Goal: Information Seeking & Learning: Learn about a topic

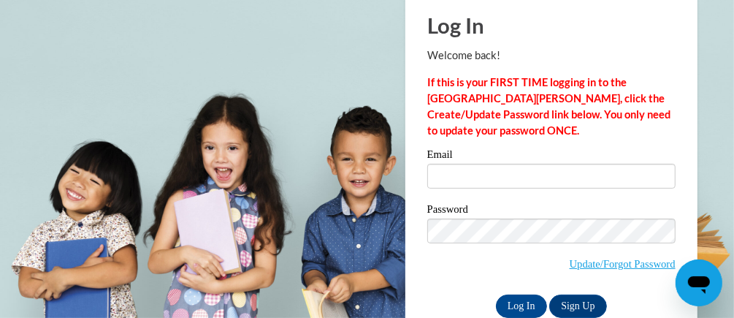
scroll to position [80, 0]
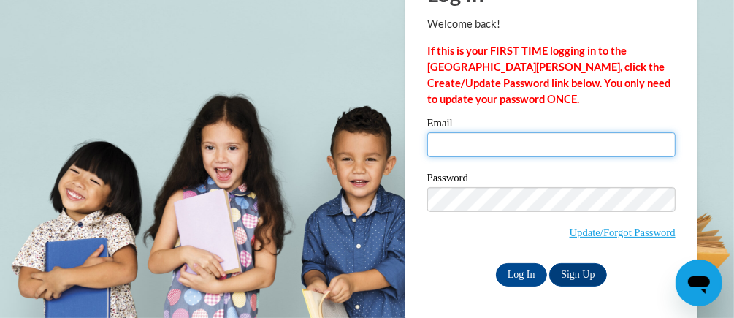
type input "tracymarie0414@gmail.com"
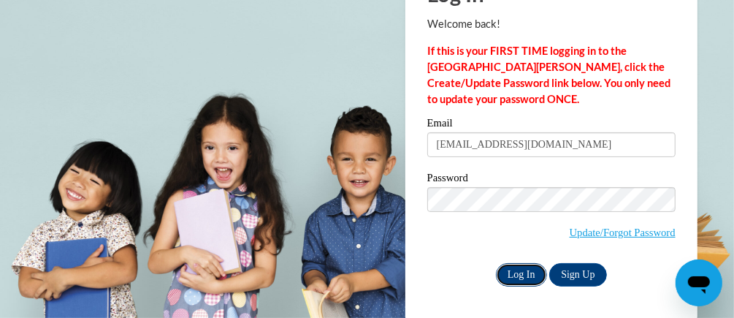
click at [511, 272] on input "Log In" at bounding box center [521, 274] width 51 height 23
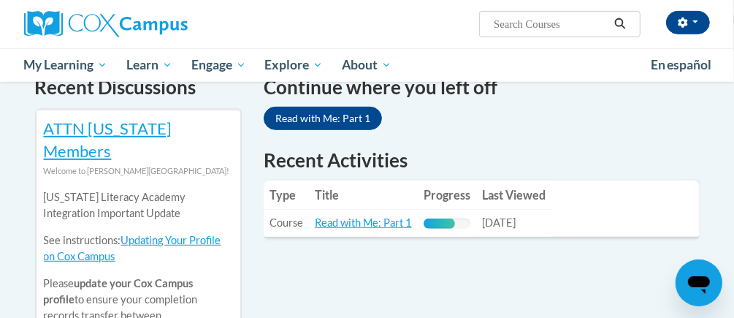
scroll to position [474, 0]
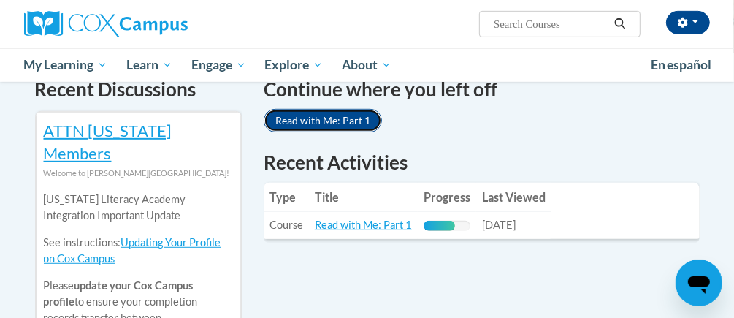
click at [311, 109] on link "Read with Me: Part 1" at bounding box center [323, 120] width 118 height 23
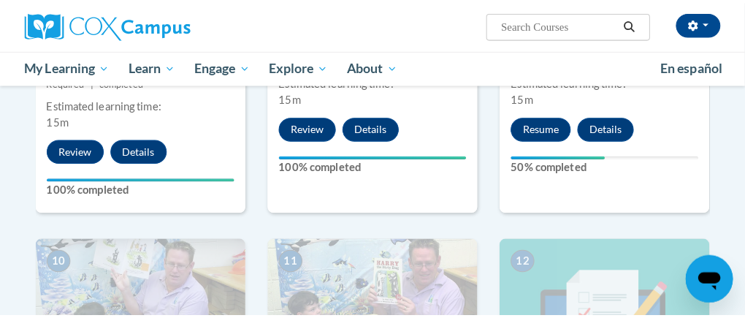
scroll to position [1336, 0]
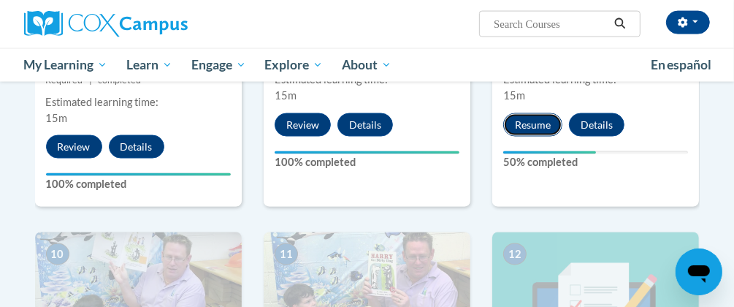
click at [537, 125] on button "Resume" at bounding box center [532, 124] width 59 height 23
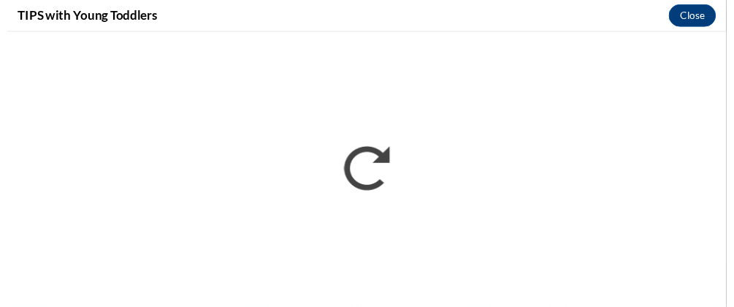
scroll to position [0, 0]
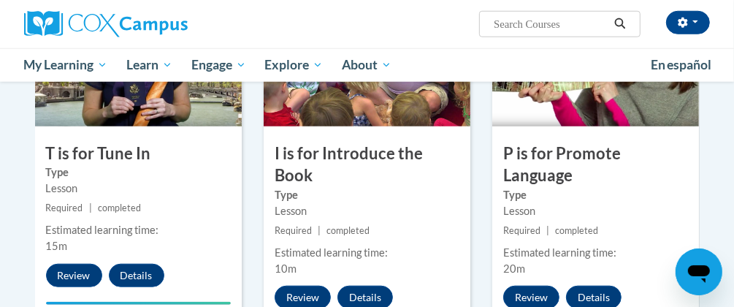
scroll to position [789, 0]
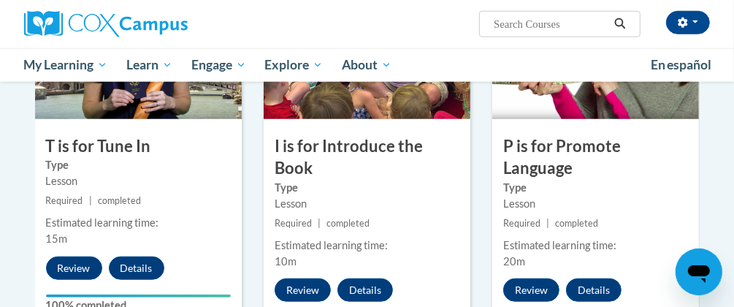
click at [468, 222] on small "Required | completed" at bounding box center [367, 223] width 207 height 16
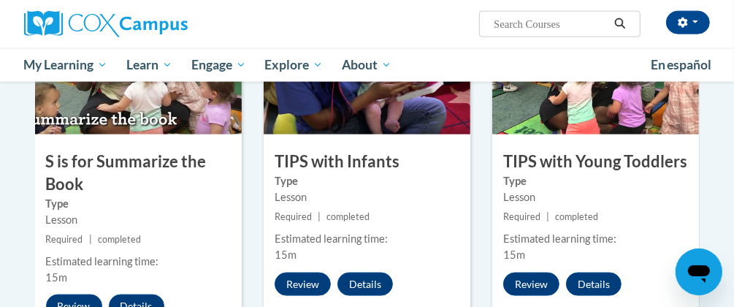
scroll to position [1190, 0]
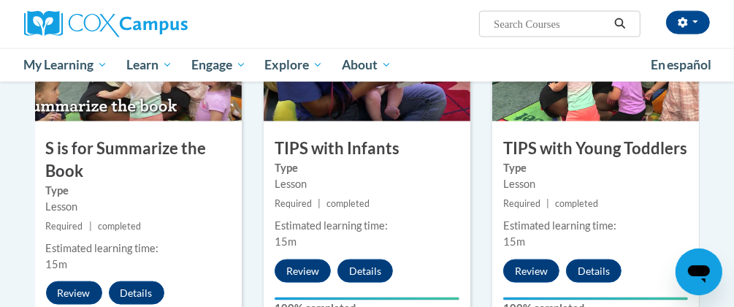
click at [637, 206] on small "Required | completed" at bounding box center [595, 204] width 207 height 16
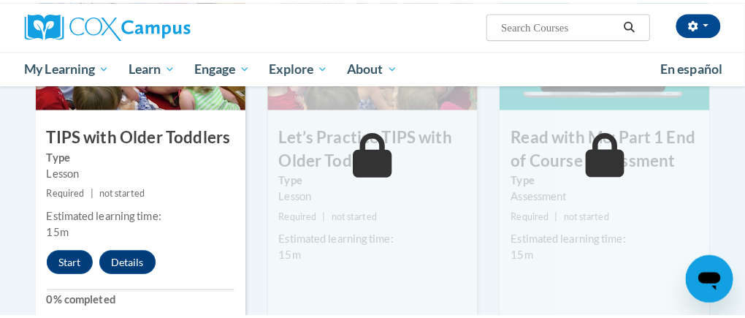
scroll to position [1606, 0]
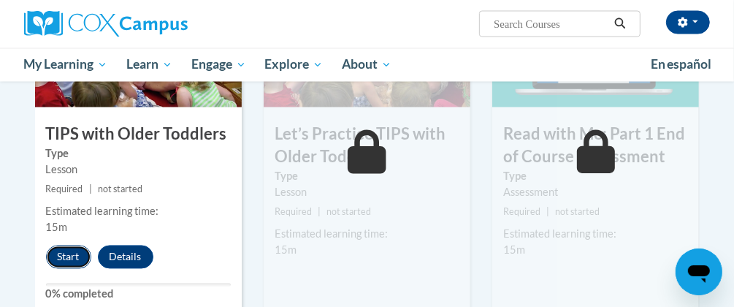
click at [67, 255] on button "Start" at bounding box center [68, 256] width 45 height 23
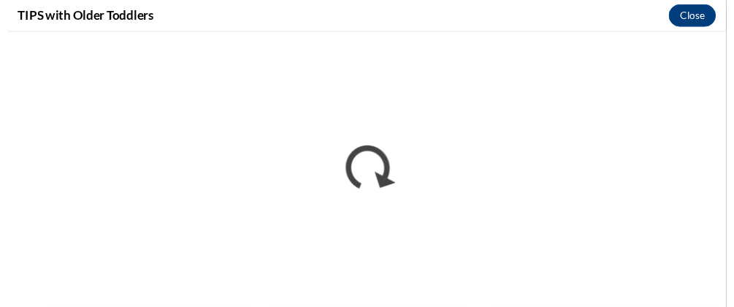
scroll to position [0, 0]
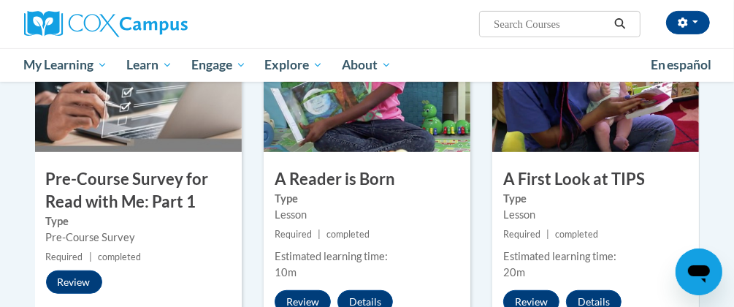
scroll to position [464, 0]
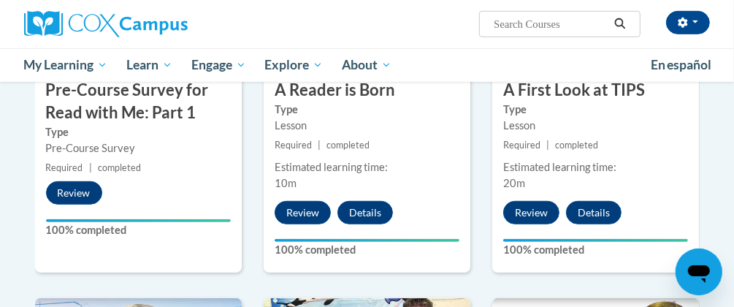
click at [621, 229] on div "3 A First Look at TIPS Type Lesson Required | completed Estimated learning time…" at bounding box center [595, 107] width 229 height 380
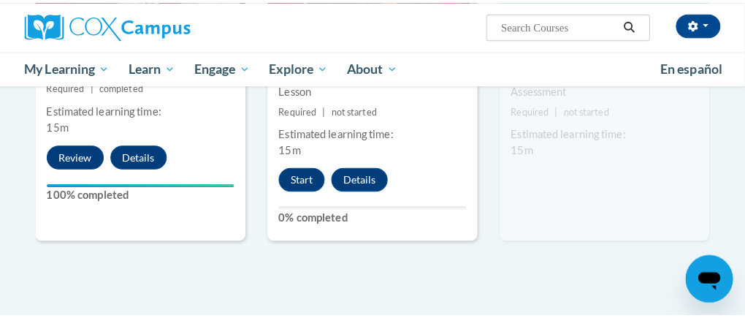
scroll to position [1712, 0]
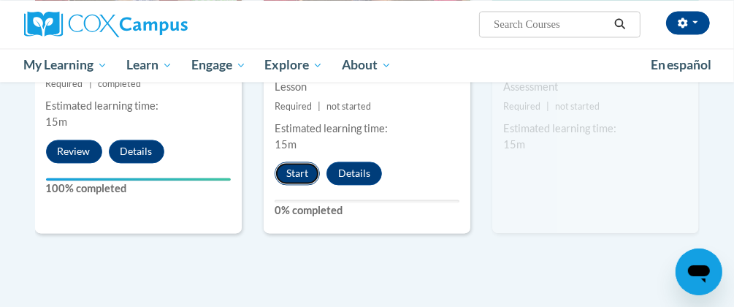
click at [307, 182] on button "Start" at bounding box center [297, 172] width 45 height 23
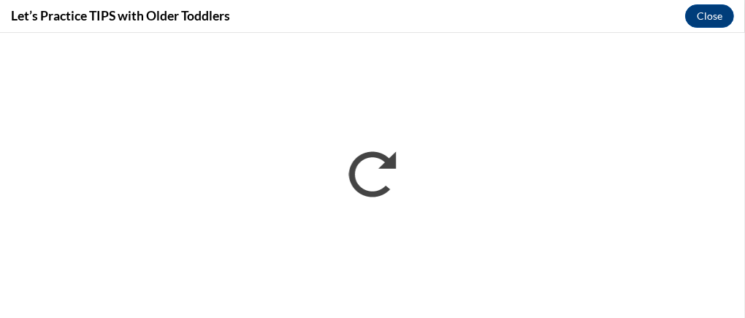
scroll to position [0, 0]
